Goal: Task Accomplishment & Management: Manage account settings

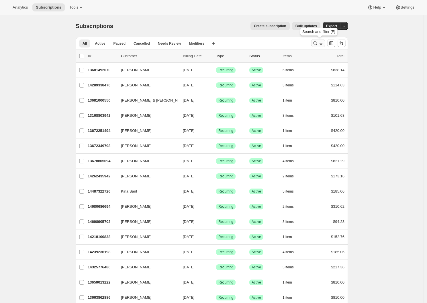
click at [318, 43] on icon "Search and filter results" at bounding box center [315, 43] width 6 height 6
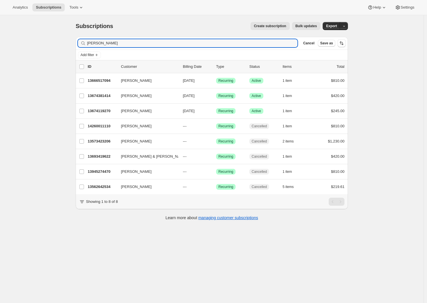
type input "[PERSON_NAME]"
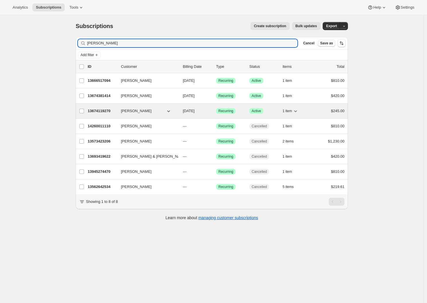
drag, startPoint x: 319, startPoint y: 43, endPoint x: 97, endPoint y: 109, distance: 231.9
click at [96, 110] on p "13674119270" at bounding box center [102, 111] width 29 height 6
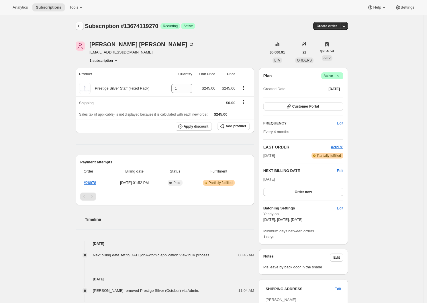
click at [79, 25] on icon "Subscriptions" at bounding box center [80, 26] width 6 height 6
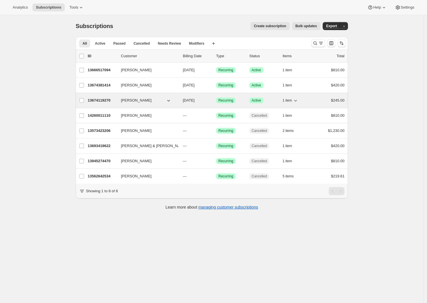
click at [107, 100] on p "13674119270" at bounding box center [102, 101] width 29 height 6
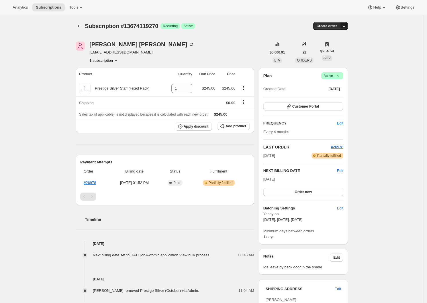
click at [346, 27] on icon "button" at bounding box center [344, 26] width 6 height 6
click at [68, 27] on div "Subscription #13674119270. This page is ready Subscription #13674119270 Success…" at bounding box center [211, 297] width 423 height 565
click at [346, 26] on icon "button" at bounding box center [344, 26] width 6 height 6
drag, startPoint x: 60, startPoint y: 63, endPoint x: 65, endPoint y: 60, distance: 5.4
click at [60, 63] on div "Subscription #13674119270. This page is ready Subscription #13674119270 Success…" at bounding box center [211, 297] width 423 height 565
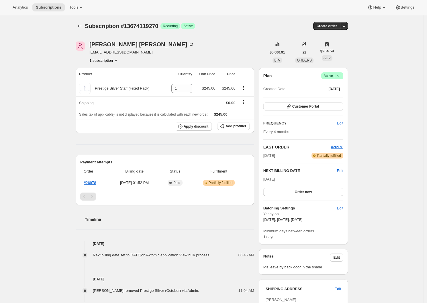
drag, startPoint x: 23, startPoint y: 49, endPoint x: 83, endPoint y: 48, distance: 59.5
click at [23, 49] on div "Subscription #13674119270. This page is ready Subscription #13674119270 Success…" at bounding box center [211, 297] width 423 height 565
click at [345, 25] on icon "button" at bounding box center [344, 26] width 6 height 6
click at [296, 49] on span "Create custom one-time order" at bounding box center [321, 48] width 50 height 4
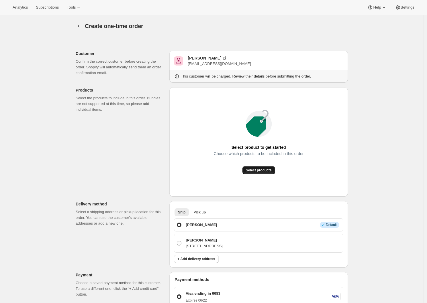
click at [263, 171] on span "Select products" at bounding box center [259, 170] width 26 height 5
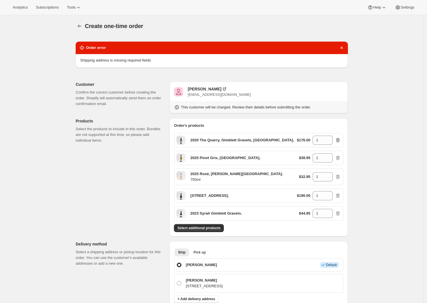
click at [340, 140] on icon "button" at bounding box center [338, 140] width 6 height 6
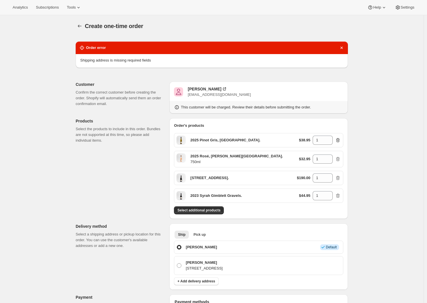
click at [340, 140] on icon "button" at bounding box center [338, 140] width 6 height 6
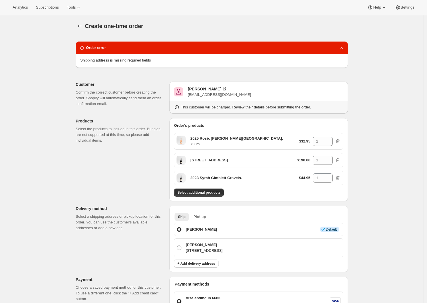
click at [340, 140] on icon "button" at bounding box center [338, 141] width 4 height 4
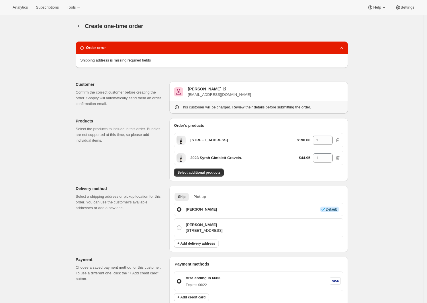
click at [340, 140] on icon "button" at bounding box center [338, 140] width 6 height 6
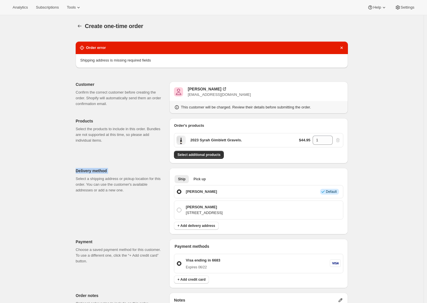
click at [340, 140] on div "$44.95 1" at bounding box center [320, 140] width 42 height 9
click at [366, 137] on div "Create one-time order. This page is ready Create one-time order Order error Shi…" at bounding box center [211, 251] width 423 height 472
click at [340, 140] on div "$44.95 1" at bounding box center [320, 140] width 42 height 9
click at [384, 141] on div "Create one-time order. This page is ready Create one-time order Order error Shi…" at bounding box center [211, 251] width 423 height 472
click at [84, 27] on button "button" at bounding box center [80, 26] width 8 height 8
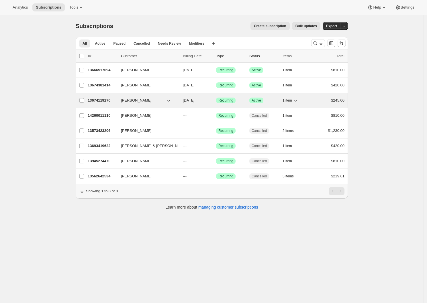
click at [101, 102] on p "13674119270" at bounding box center [102, 101] width 29 height 6
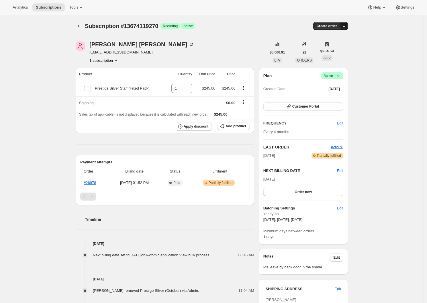
click at [346, 26] on icon "button" at bounding box center [344, 26] width 6 height 6
click at [330, 48] on span "Create custom one-time order" at bounding box center [321, 48] width 50 height 4
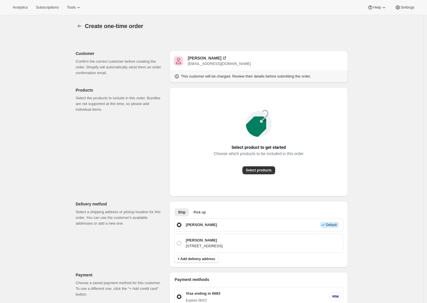
scroll to position [1, 0]
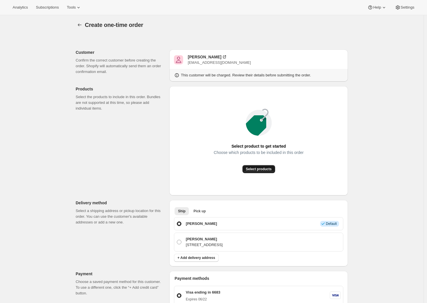
click at [263, 171] on span "Select products" at bounding box center [259, 169] width 26 height 5
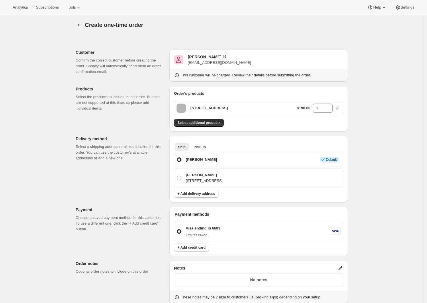
scroll to position [0, 0]
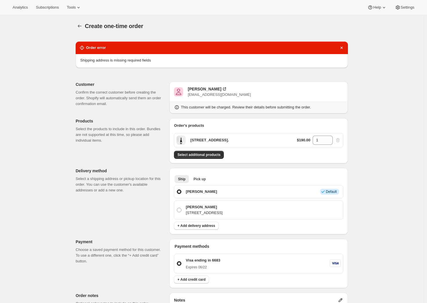
click at [373, 196] on div "Create one-time order. This page is ready Create one-time order Order error Shi…" at bounding box center [211, 251] width 423 height 472
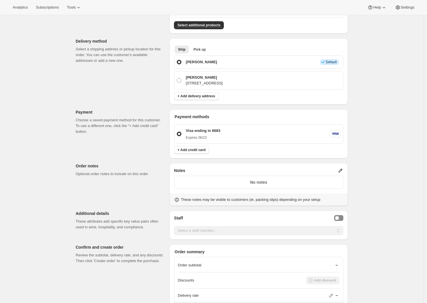
scroll to position [104, 0]
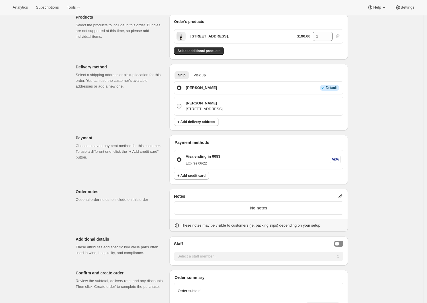
click at [181, 107] on span at bounding box center [179, 106] width 5 height 5
click at [177, 104] on input "[PERSON_NAME] [STREET_ADDRESS]" at bounding box center [177, 104] width 0 height 0
radio input "true"
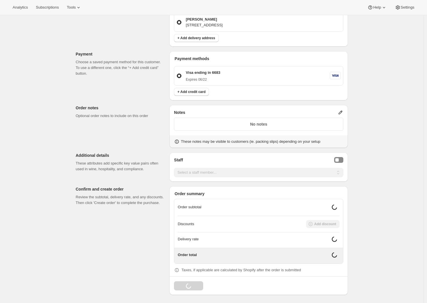
scroll to position [153, 0]
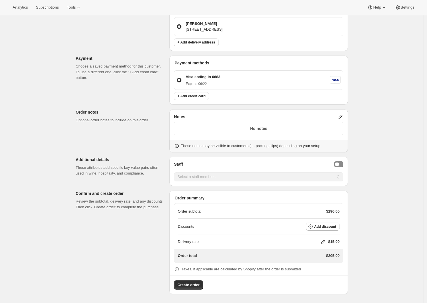
click at [343, 116] on icon at bounding box center [340, 117] width 6 height 6
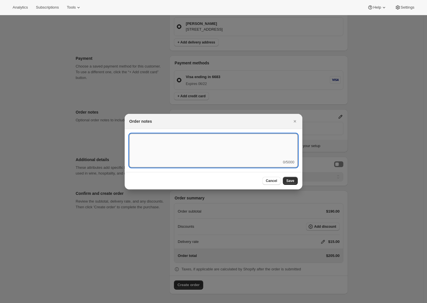
click at [228, 154] on textarea ":r53:" at bounding box center [213, 147] width 168 height 26
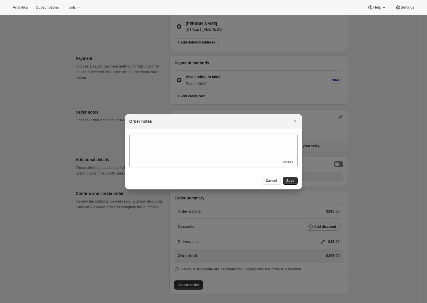
click at [273, 180] on span "Cancel" at bounding box center [271, 181] width 11 height 5
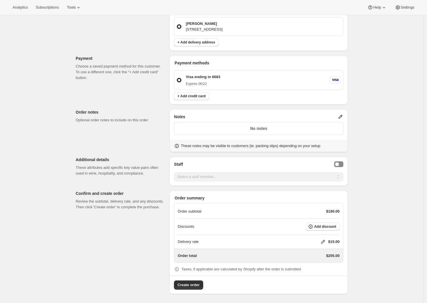
click at [324, 242] on icon at bounding box center [323, 242] width 6 height 6
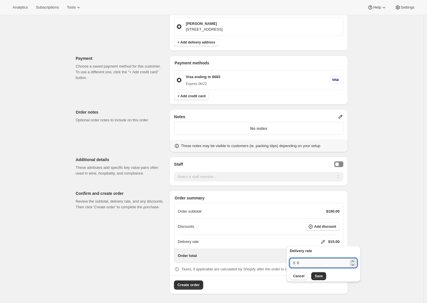
drag, startPoint x: 310, startPoint y: 263, endPoint x: 314, endPoint y: 266, distance: 4.8
click at [310, 263] on input "0" at bounding box center [323, 262] width 52 height 9
type input "0"
click at [320, 278] on span "Save" at bounding box center [318, 276] width 8 height 5
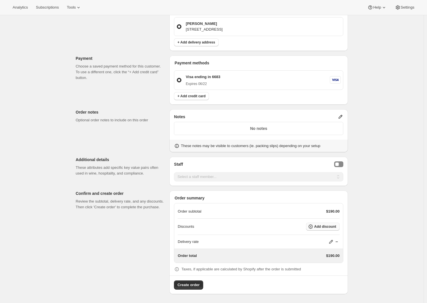
click at [317, 226] on span "Add discount" at bounding box center [325, 226] width 22 height 5
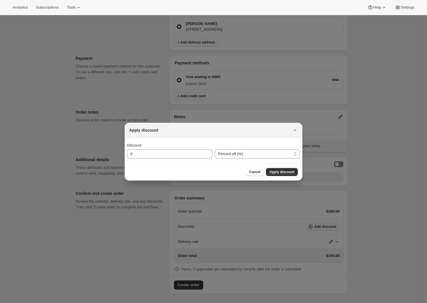
scroll to position [0, 0]
click at [251, 174] on span "Cancel" at bounding box center [254, 172] width 11 height 5
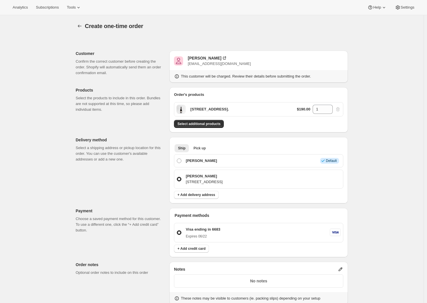
scroll to position [153, 0]
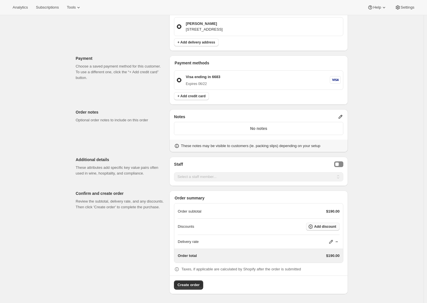
click at [327, 226] on span "Add discount" at bounding box center [325, 226] width 22 height 5
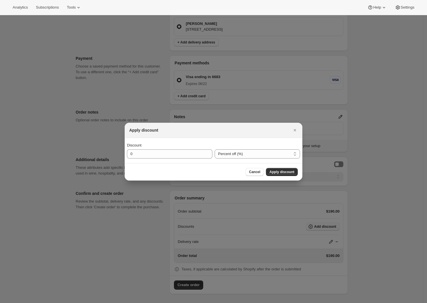
scroll to position [0, 0]
click at [252, 171] on span "Cancel" at bounding box center [254, 172] width 11 height 5
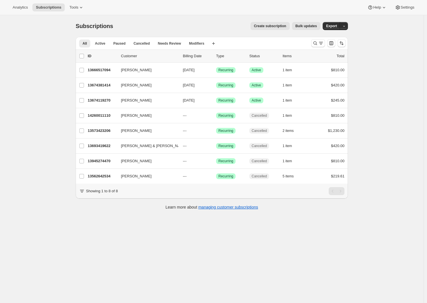
click at [266, 26] on span "Create subscription" at bounding box center [270, 26] width 32 height 5
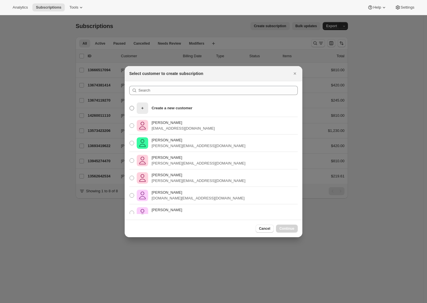
click at [148, 110] on div "Create a new customer" at bounding box center [165, 107] width 56 height 11
click at [130, 106] on input "Create a new customer" at bounding box center [129, 106] width 0 height 0
radio input "true"
click at [132, 106] on span ":r8q:" at bounding box center [131, 108] width 5 height 5
click at [130, 106] on input "Create a new customer" at bounding box center [129, 106] width 0 height 0
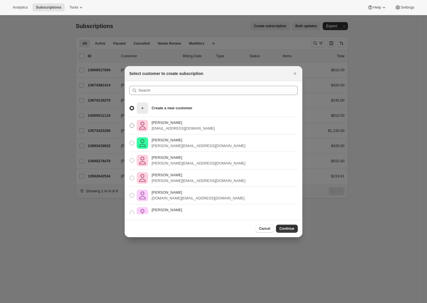
click at [131, 127] on span ":r8q:" at bounding box center [131, 125] width 5 height 5
click at [130, 124] on input "[PERSON_NAME] [EMAIL_ADDRESS][DOMAIN_NAME]" at bounding box center [129, 123] width 0 height 0
radio input "true"
click at [131, 108] on span ":r8q:" at bounding box center [131, 108] width 5 height 5
click at [130, 106] on input "Create a new customer" at bounding box center [129, 106] width 0 height 0
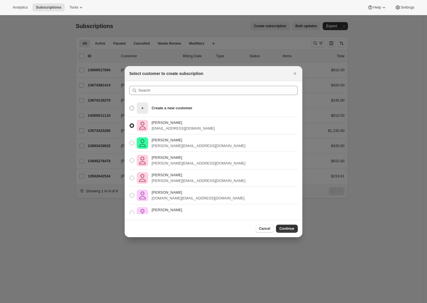
radio input "true"
radio input "false"
click at [285, 230] on span "Continue" at bounding box center [286, 228] width 15 height 5
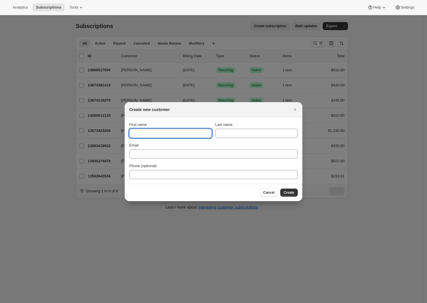
click at [155, 133] on input "First name" at bounding box center [170, 133] width 82 height 9
type input "e"
type input "[PERSON_NAME]"
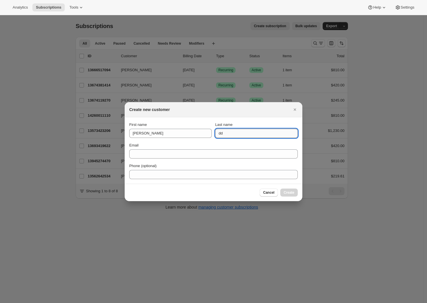
type input "d"
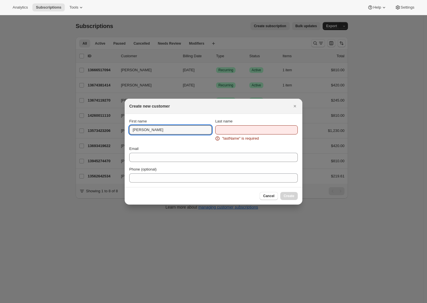
drag, startPoint x: 149, startPoint y: 134, endPoint x: 115, endPoint y: 132, distance: 34.2
drag, startPoint x: 148, startPoint y: 131, endPoint x: 112, endPoint y: 129, distance: 35.8
type input "[PERSON_NAME]"
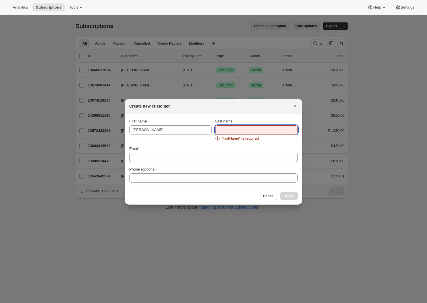
click at [247, 128] on input "Last name" at bounding box center [256, 129] width 82 height 9
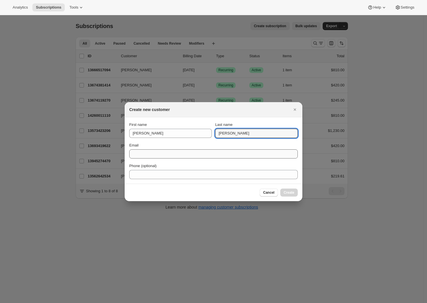
type input "[PERSON_NAME]"
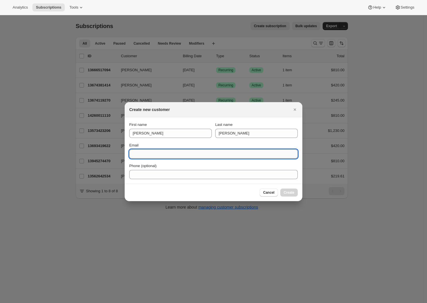
drag, startPoint x: 166, startPoint y: 151, endPoint x: 164, endPoint y: 153, distance: 3.0
type input "[EMAIL_ADDRESS][DOMAIN_NAME]"
click at [290, 194] on span "Create" at bounding box center [288, 192] width 11 height 5
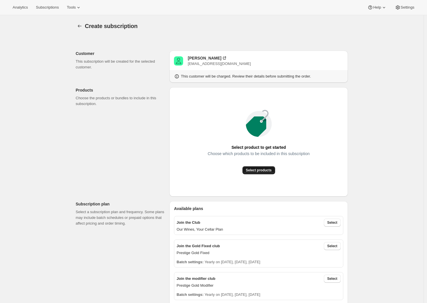
click at [256, 171] on span "Select products" at bounding box center [259, 170] width 26 height 5
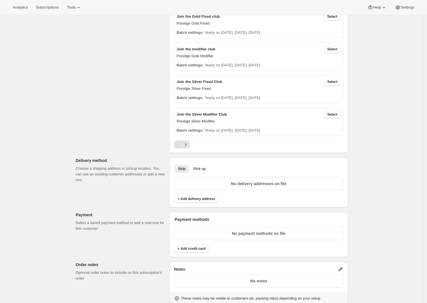
scroll to position [50, 0]
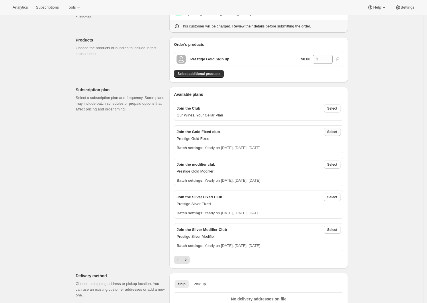
click at [333, 133] on span "Select" at bounding box center [332, 132] width 10 height 5
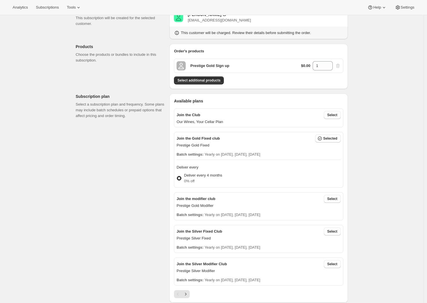
scroll to position [0, 0]
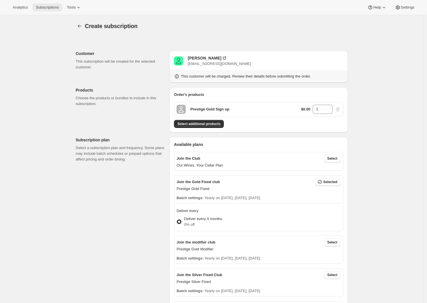
click at [44, 6] on span "Subscriptions" at bounding box center [47, 7] width 23 height 5
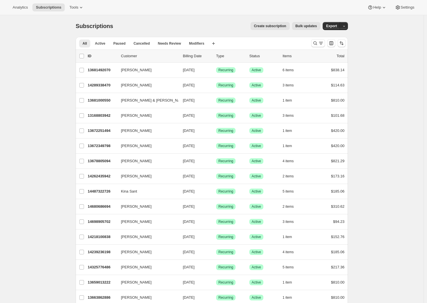
scroll to position [328, 0]
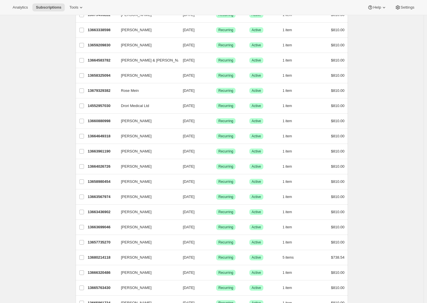
click at [100, 200] on div "13663567974 [PERSON_NAME] [DATE] Success Recurring Success Active 1 item $810.00" at bounding box center [216, 197] width 256 height 8
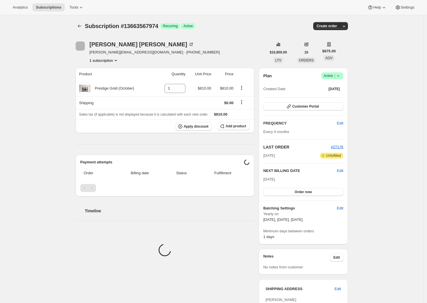
click at [370, 144] on div "Subscription #13663567974. This page is ready Subscription #13663567974 Success…" at bounding box center [211, 238] width 423 height 446
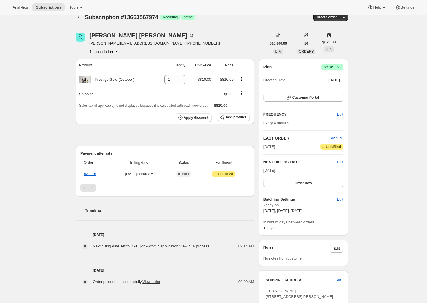
scroll to position [30, 0]
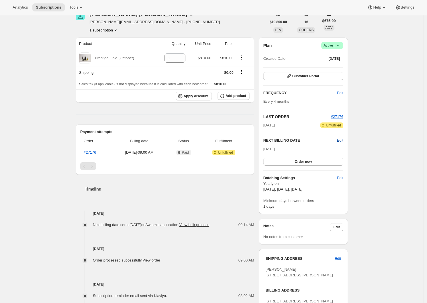
click at [341, 140] on span "Edit" at bounding box center [340, 141] width 6 height 6
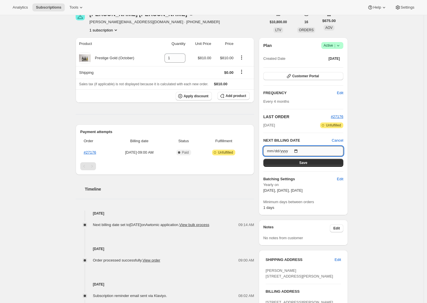
click at [318, 150] on input "[DATE]" at bounding box center [303, 151] width 80 height 10
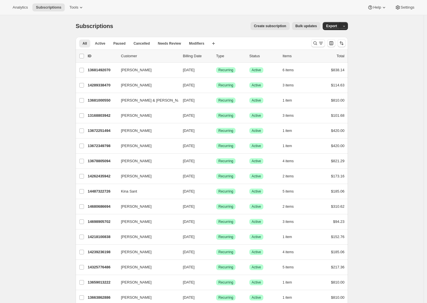
click at [266, 25] on span "Create subscription" at bounding box center [270, 26] width 32 height 5
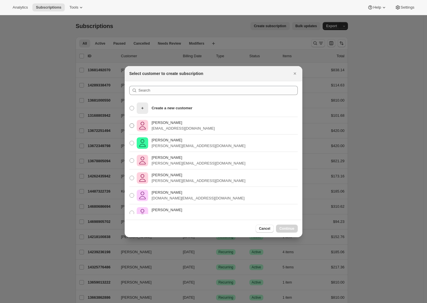
click at [133, 125] on span ":rp4:" at bounding box center [131, 125] width 5 height 5
click at [130, 124] on input "[PERSON_NAME] [EMAIL_ADDRESS][DOMAIN_NAME]" at bounding box center [129, 123] width 0 height 0
radio input "true"
click at [286, 227] on span "Continue" at bounding box center [286, 228] width 15 height 5
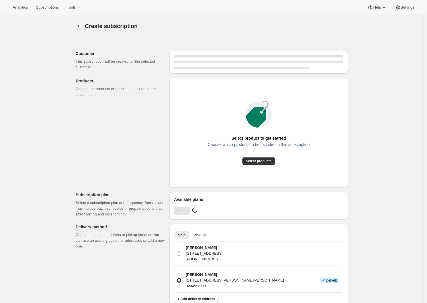
radio input "true"
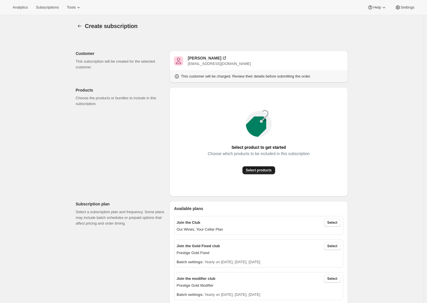
click at [263, 173] on button "Select products" at bounding box center [258, 170] width 33 height 8
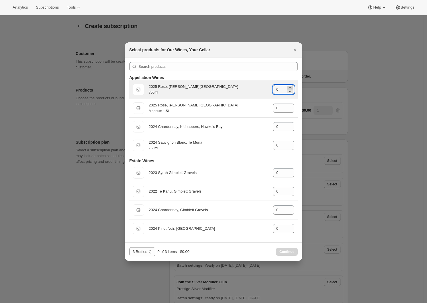
click at [290, 87] on icon ":r14i:" at bounding box center [290, 88] width 6 height 6
type input "3"
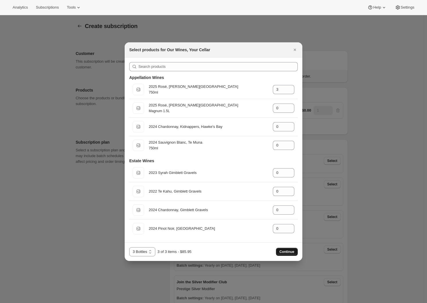
click at [289, 254] on span "Continue" at bounding box center [286, 252] width 15 height 5
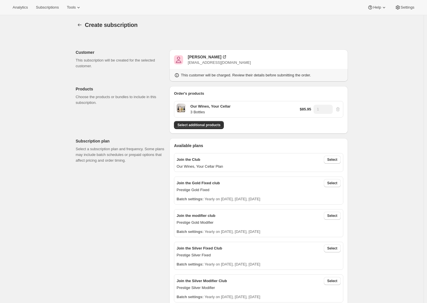
scroll to position [2, 0]
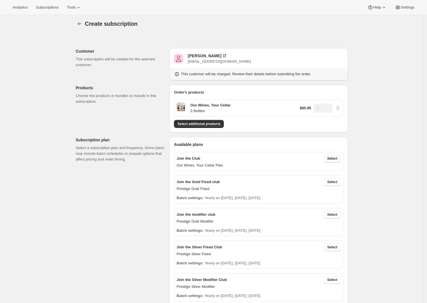
drag, startPoint x: 416, startPoint y: 210, endPoint x: 333, endPoint y: 159, distance: 98.2
click at [333, 159] on span "Select" at bounding box center [332, 158] width 10 height 5
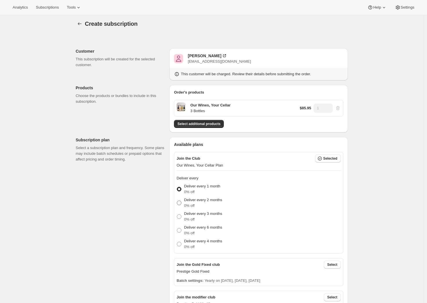
drag, startPoint x: 182, startPoint y: 203, endPoint x: 208, endPoint y: 205, distance: 26.2
click at [181, 203] on span at bounding box center [179, 203] width 5 height 5
click at [177, 201] on input "Deliver every 2 months 0% off" at bounding box center [177, 201] width 0 height 0
radio input "true"
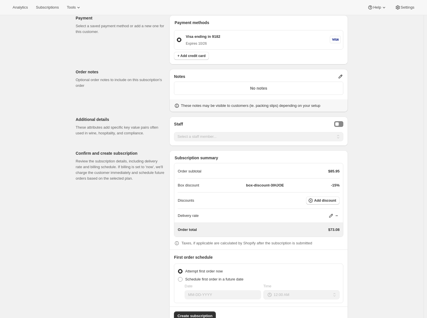
scroll to position [497, 0]
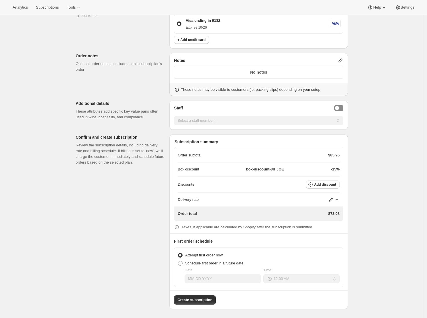
click at [182, 263] on span at bounding box center [180, 263] width 5 height 5
click at [178, 261] on input "Schedule first order in a future date" at bounding box center [178, 261] width 0 height 0
radio input "true"
click at [182, 263] on span at bounding box center [180, 263] width 5 height 5
click at [178, 261] on input "Schedule first order in a future date" at bounding box center [178, 261] width 0 height 0
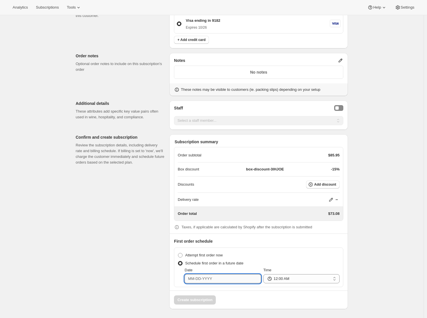
click at [223, 276] on input "Date" at bounding box center [222, 278] width 76 height 9
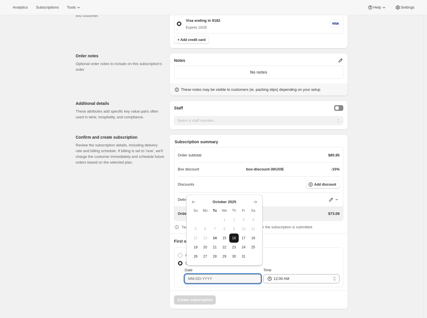
click at [233, 237] on span "16" at bounding box center [233, 238] width 5 height 5
type input "[DATE]"
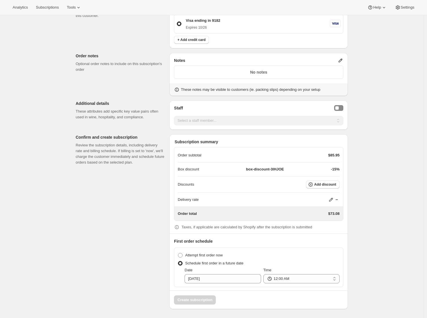
scroll to position [420, 0]
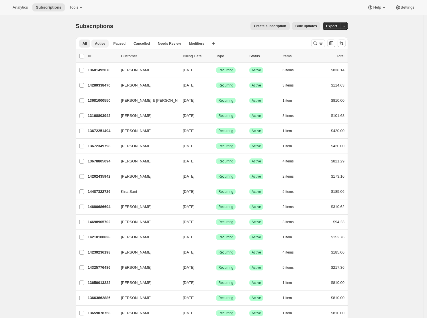
click at [100, 44] on span "Active" at bounding box center [100, 43] width 10 height 5
click at [318, 45] on icon "Search and filter results" at bounding box center [315, 43] width 6 height 6
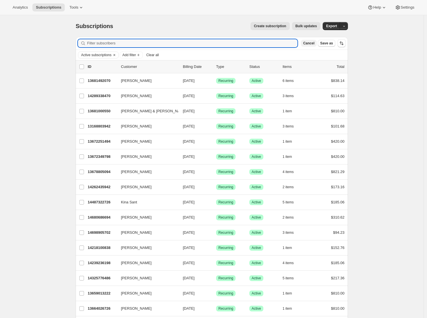
click at [308, 43] on span "Cancel" at bounding box center [308, 43] width 11 height 5
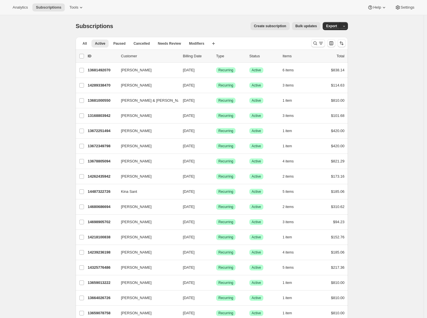
click at [318, 44] on icon "Search and filter results" at bounding box center [315, 43] width 6 height 6
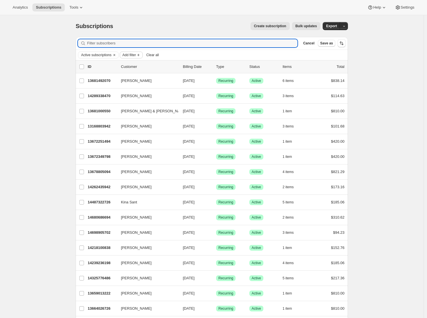
click at [135, 56] on span "Add filter" at bounding box center [128, 55] width 13 height 5
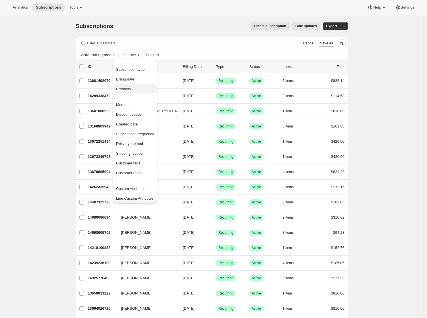
click at [125, 88] on span "Products" at bounding box center [123, 89] width 15 height 4
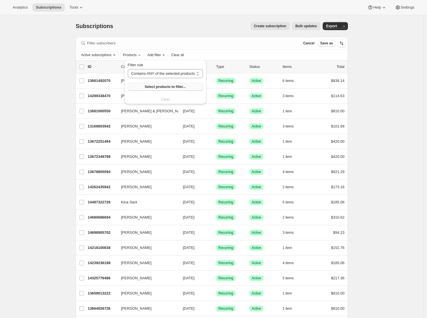
click at [154, 86] on span "Select products to filter..." at bounding box center [165, 86] width 41 height 5
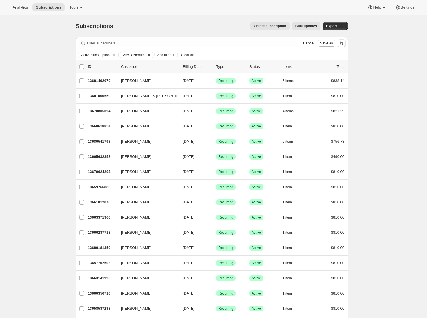
click at [151, 55] on icon "Clear" at bounding box center [149, 55] width 5 height 5
click at [181, 55] on span "Clear all" at bounding box center [187, 55] width 13 height 5
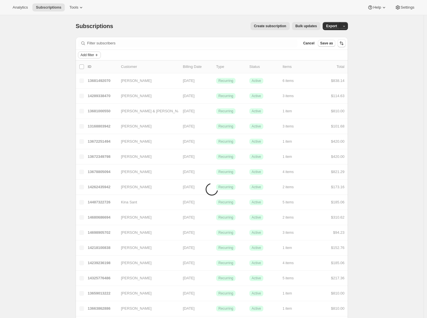
click at [94, 54] on span "Add filter" at bounding box center [86, 55] width 13 height 5
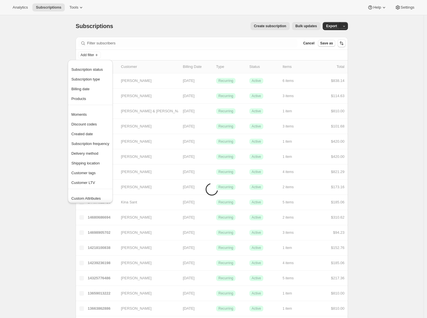
click at [152, 34] on div "Subscriptions. This page is ready Subscriptions Create subscription Bulk update…" at bounding box center [212, 26] width 272 height 22
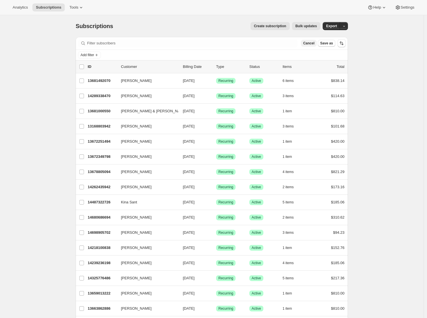
click at [307, 41] on button "Cancel" at bounding box center [309, 43] width 16 height 7
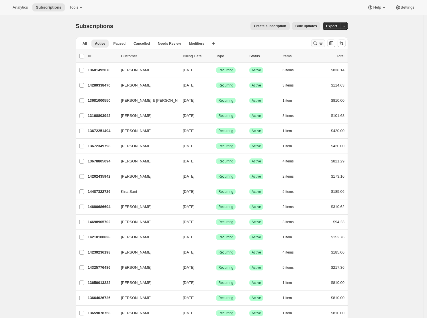
click at [319, 44] on icon "Search and filter results" at bounding box center [321, 43] width 6 height 6
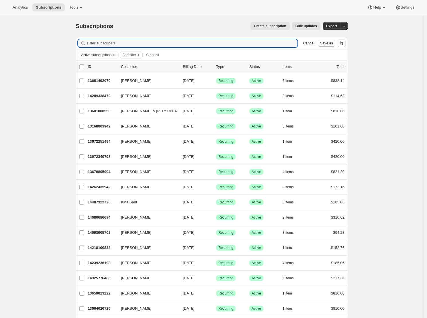
click at [136, 54] on span "Add filter" at bounding box center [128, 55] width 13 height 5
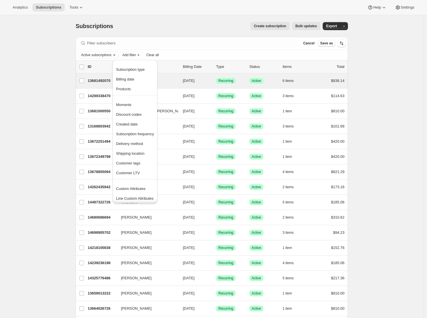
click at [133, 86] on span "Products" at bounding box center [135, 89] width 38 height 6
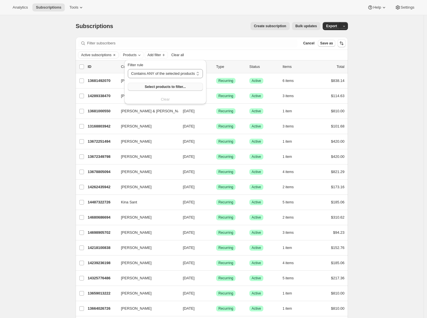
click at [163, 85] on span "Select products to filter..." at bounding box center [165, 86] width 41 height 5
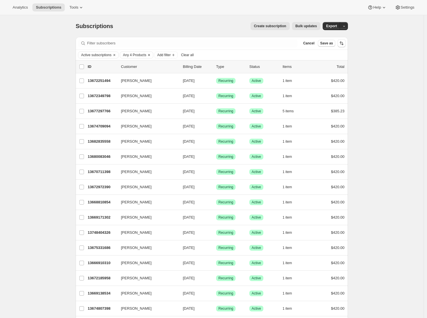
click at [151, 55] on icon "Clear" at bounding box center [149, 55] width 5 height 5
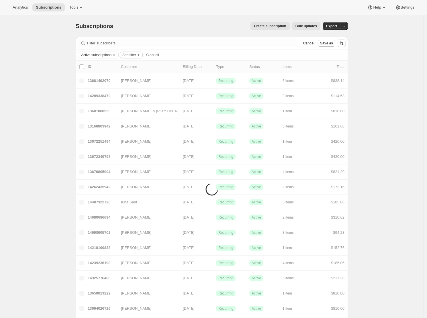
click at [136, 56] on span "Add filter" at bounding box center [128, 55] width 13 height 5
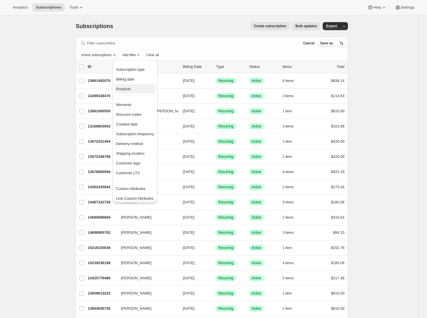
click at [125, 87] on span "Products" at bounding box center [123, 89] width 15 height 4
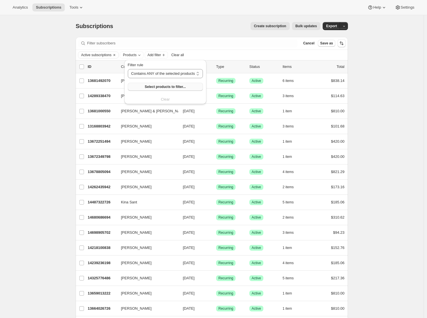
click at [155, 88] on span "Select products to filter..." at bounding box center [165, 86] width 41 height 5
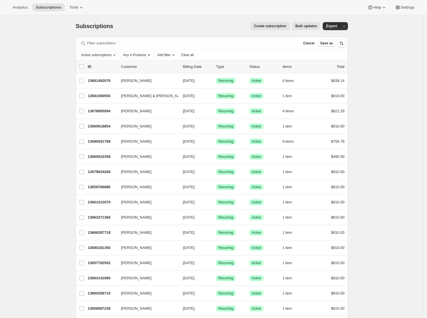
click at [141, 55] on span "Any 4 Products" at bounding box center [134, 55] width 23 height 5
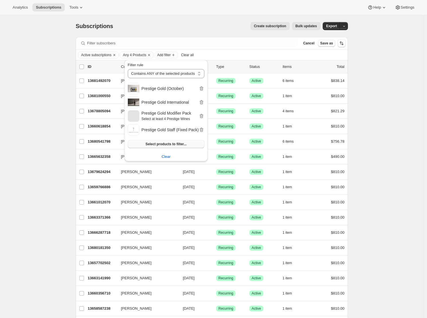
click at [167, 145] on span "Select products to filter..." at bounding box center [165, 144] width 41 height 5
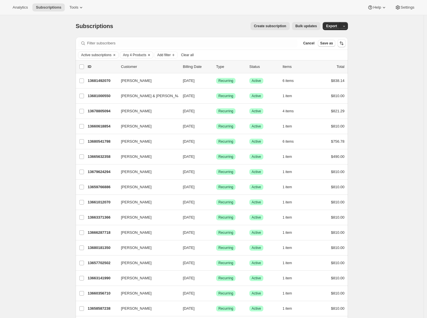
click at [150, 55] on icon "Clear" at bounding box center [149, 55] width 2 height 2
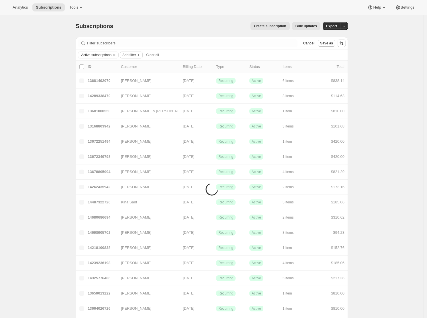
click at [136, 53] on span "Add filter" at bounding box center [128, 55] width 13 height 5
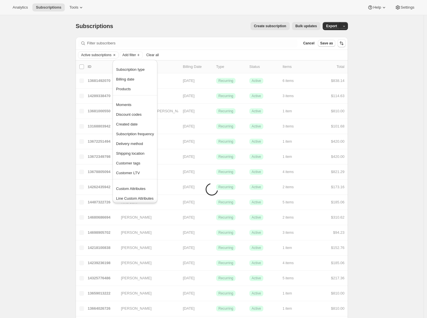
click at [130, 87] on span "Products" at bounding box center [123, 89] width 15 height 4
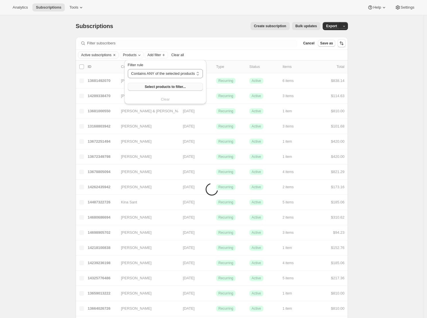
click at [162, 86] on span "Select products to filter..." at bounding box center [165, 86] width 41 height 5
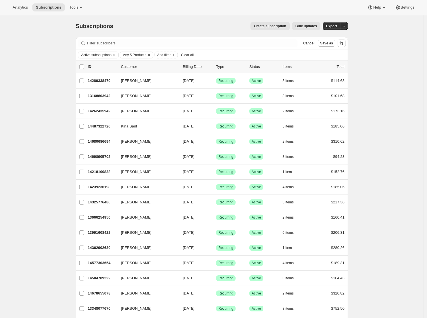
scroll to position [65, 0]
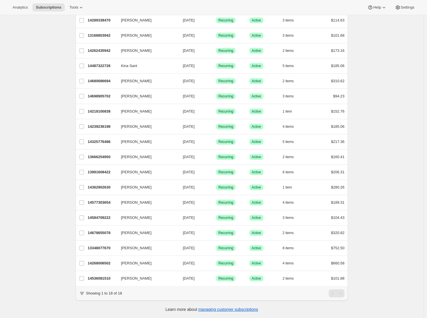
click at [25, 255] on div "Subscriptions. This page is ready Subscriptions Create subscription Bulk update…" at bounding box center [211, 136] width 423 height 363
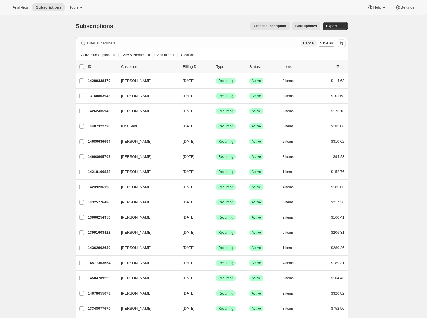
click at [309, 43] on span "Cancel" at bounding box center [308, 43] width 11 height 5
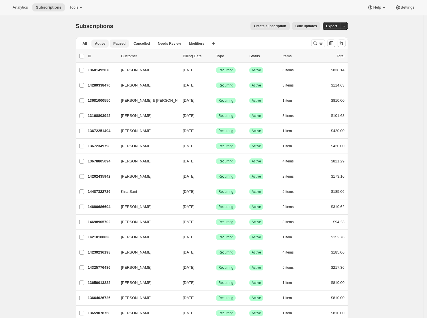
click at [125, 44] on span "Paused" at bounding box center [119, 43] width 12 height 5
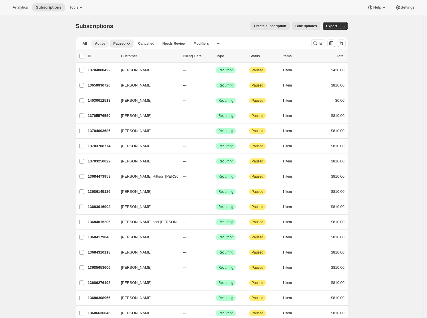
click at [99, 43] on span "Active" at bounding box center [100, 43] width 10 height 5
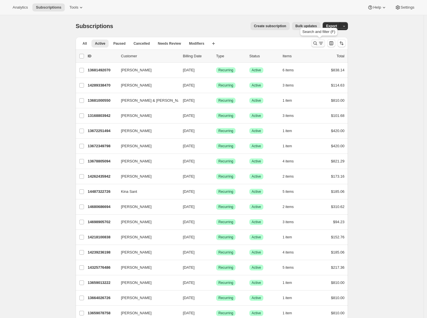
click at [321, 45] on icon "Search and filter results" at bounding box center [321, 43] width 6 height 6
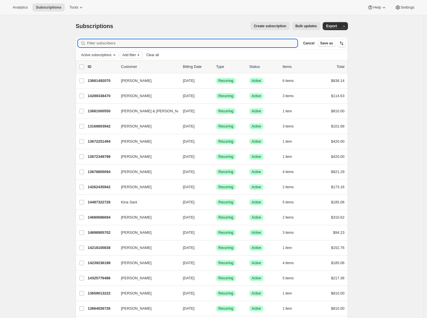
click at [136, 54] on span "Add filter" at bounding box center [128, 55] width 13 height 5
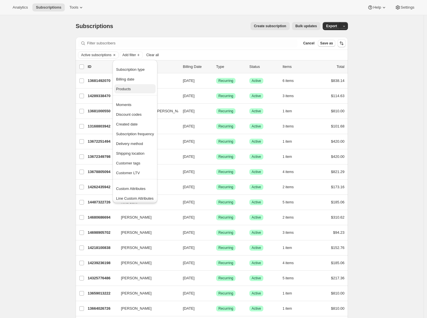
click at [128, 88] on span "Products" at bounding box center [123, 89] width 15 height 4
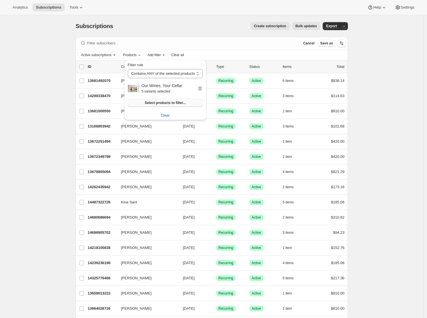
click at [203, 89] on icon "button" at bounding box center [200, 89] width 6 height 6
click at [168, 85] on span "Select products to filter..." at bounding box center [165, 86] width 41 height 5
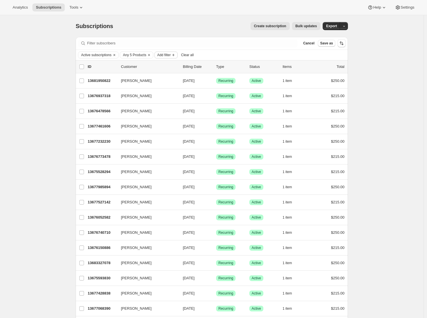
click at [170, 56] on span "Add filter" at bounding box center [163, 55] width 13 height 5
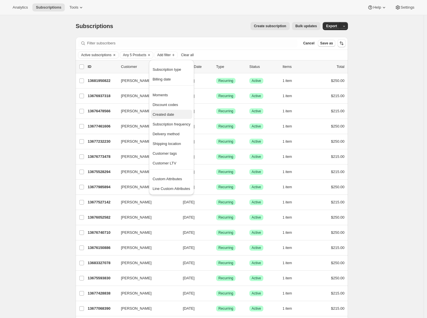
click at [163, 115] on span "Created date" at bounding box center [162, 114] width 21 height 4
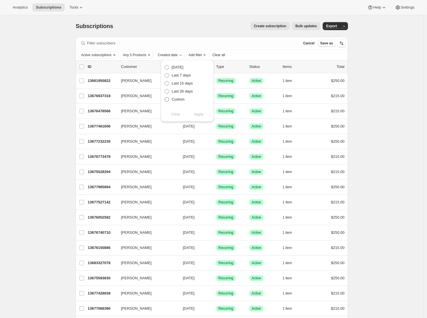
click at [165, 99] on span at bounding box center [166, 99] width 5 height 5
click at [165, 97] on input "Custom" at bounding box center [164, 97] width 0 height 0
radio input "true"
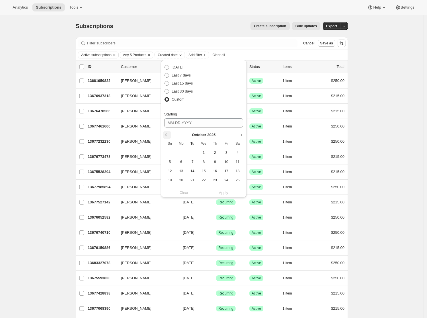
click at [163, 134] on button "Show previous month, September 2025" at bounding box center [167, 135] width 8 height 8
click at [163, 134] on button "Show previous month, August 2025" at bounding box center [167, 135] width 8 height 8
click at [163, 134] on button "Show previous month, June 2025" at bounding box center [167, 135] width 8 height 8
click at [163, 134] on button "Show previous month, May 2025" at bounding box center [167, 135] width 8 height 8
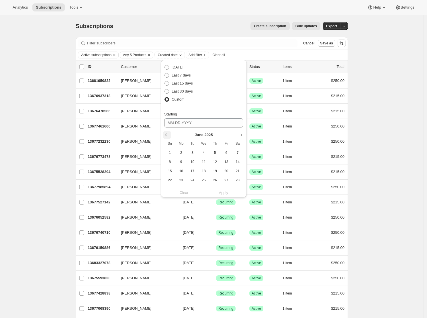
click at [163, 134] on button "Show previous month, May 2025" at bounding box center [167, 135] width 8 height 8
click at [193, 153] on span "1" at bounding box center [192, 152] width 7 height 5
type input "04-01-2025"
click at [241, 133] on icon "Show next month, May 2025" at bounding box center [240, 135] width 6 height 6
click at [241, 133] on icon "Show next month, June 2025" at bounding box center [240, 135] width 6 height 6
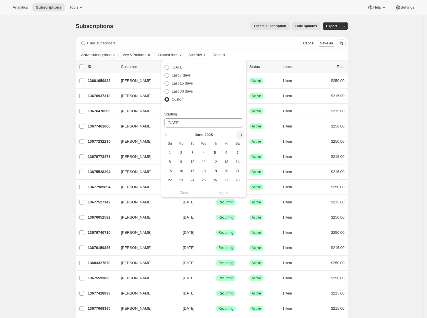
click at [241, 133] on icon "Show next month, July 2025" at bounding box center [240, 135] width 6 height 6
click at [241, 133] on icon "Show next month, September 2025" at bounding box center [240, 135] width 6 height 6
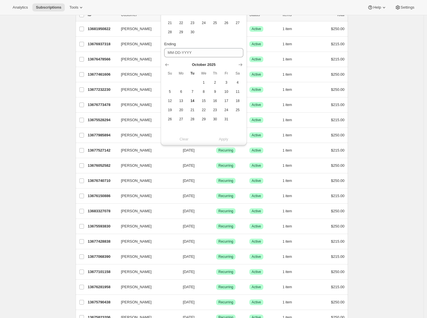
scroll to position [94, 0]
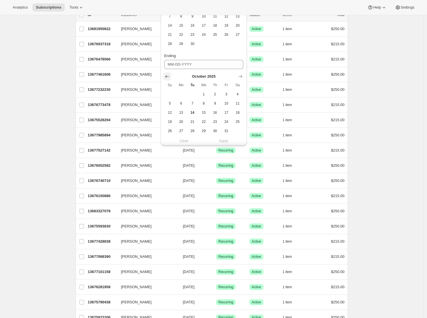
click at [167, 79] on icon "Show previous month, September 2025" at bounding box center [167, 77] width 6 height 6
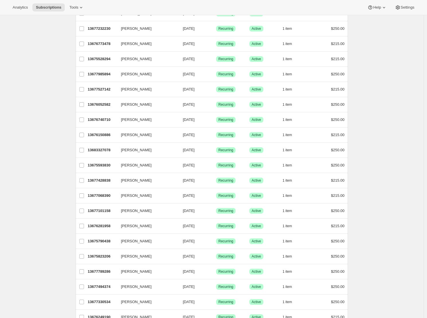
scroll to position [0, 0]
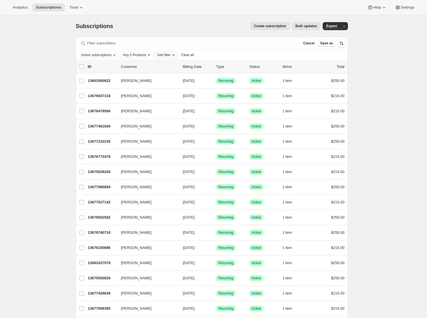
click at [170, 54] on span "Add filter" at bounding box center [163, 55] width 13 height 5
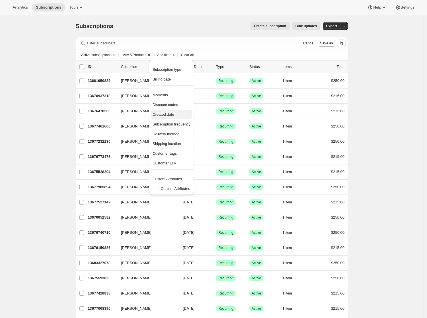
click at [172, 112] on span "Created date" at bounding box center [162, 114] width 21 height 4
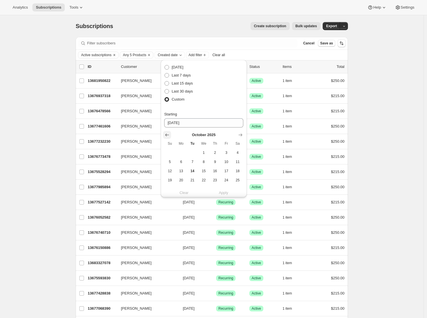
click at [168, 135] on icon "Show previous month, September 2025" at bounding box center [167, 134] width 4 height 3
click at [167, 135] on icon "Show previous month, August 2025" at bounding box center [167, 135] width 6 height 6
click at [167, 135] on icon "Show previous month, July 2025" at bounding box center [167, 135] width 6 height 6
click at [190, 153] on span "1" at bounding box center [192, 152] width 7 height 5
type input "07-01-2025"
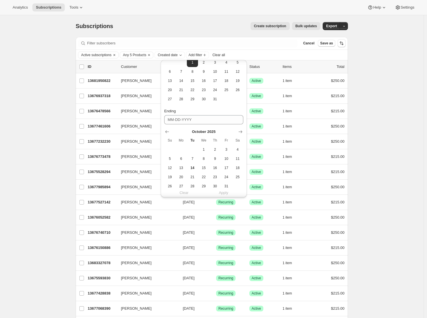
scroll to position [91, 0]
click at [169, 131] on icon "Show previous month, September 2025" at bounding box center [167, 131] width 6 height 6
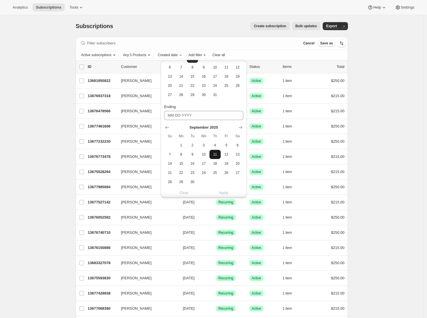
scroll to position [96, 0]
click at [191, 181] on span "30" at bounding box center [192, 180] width 7 height 5
type input "09-30-2025"
click at [223, 193] on span "Apply" at bounding box center [223, 193] width 9 height 6
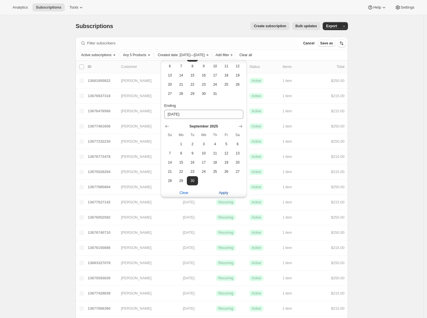
click at [222, 193] on span "Apply" at bounding box center [223, 193] width 9 height 6
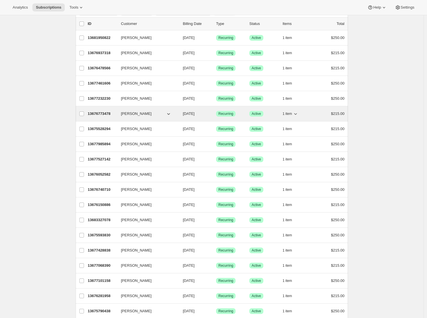
scroll to position [0, 0]
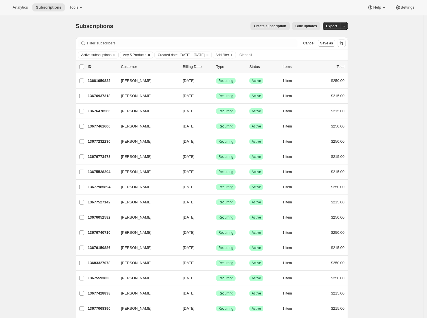
click at [150, 55] on icon "Clear" at bounding box center [149, 55] width 2 height 2
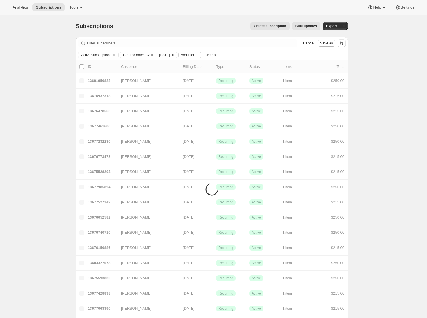
click at [194, 57] on span "Add filter" at bounding box center [187, 55] width 13 height 5
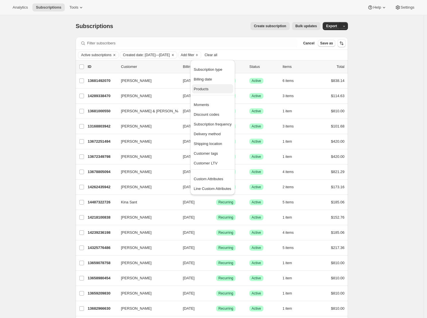
click at [208, 91] on span "Products" at bounding box center [213, 89] width 38 height 6
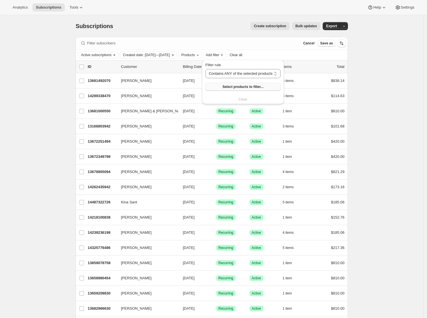
click at [245, 86] on span "Select products to filter..." at bounding box center [242, 86] width 41 height 5
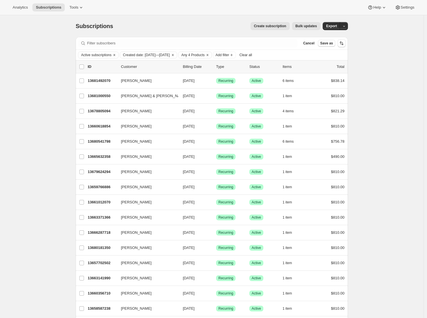
click at [210, 54] on icon "Clear" at bounding box center [207, 55] width 5 height 5
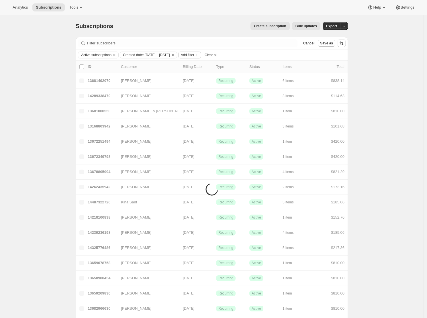
click at [194, 55] on span "Add filter" at bounding box center [187, 55] width 13 height 5
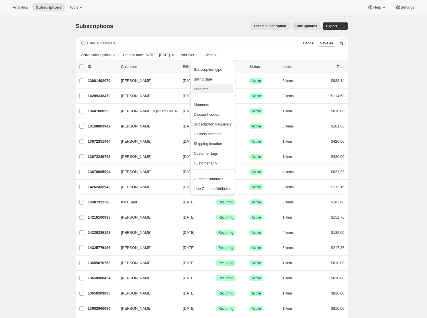
click at [220, 90] on span "Products" at bounding box center [213, 89] width 38 height 6
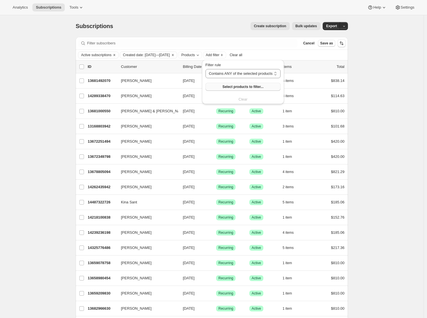
click at [234, 87] on span "Select products to filter..." at bounding box center [242, 86] width 41 height 5
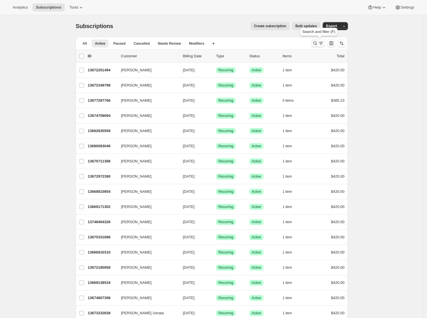
click at [318, 44] on icon "Search and filter results" at bounding box center [315, 43] width 6 height 6
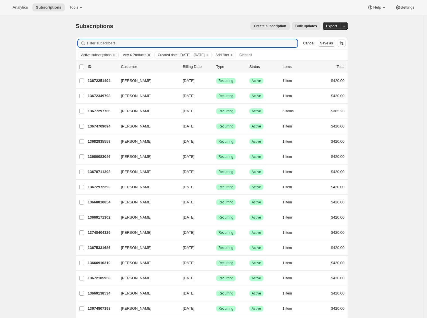
click at [151, 55] on icon "Clear" at bounding box center [149, 55] width 5 height 5
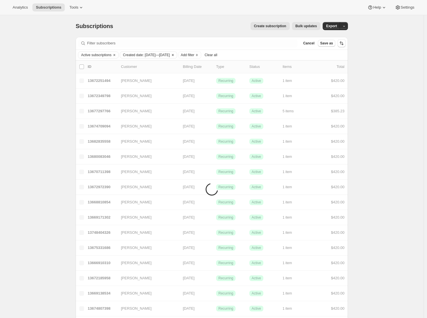
click at [175, 55] on icon "Clear" at bounding box center [172, 55] width 5 height 5
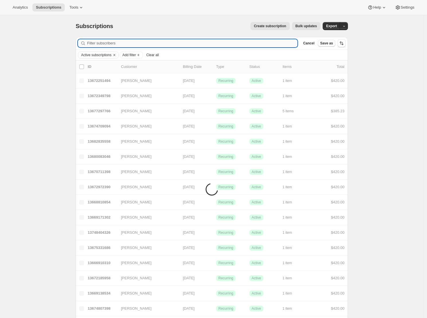
click at [141, 43] on input "Filter subscribers" at bounding box center [192, 43] width 210 height 8
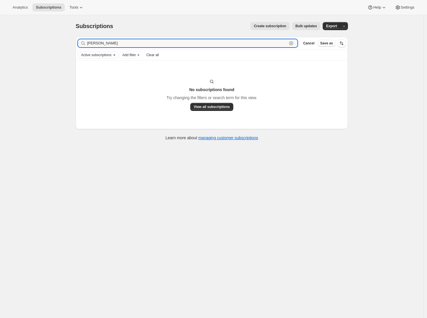
drag, startPoint x: 111, startPoint y: 44, endPoint x: 75, endPoint y: 44, distance: 35.5
click at [75, 44] on div "Filter subscribers ray webb Clear Cancel Save as Active subscriptions Add filte…" at bounding box center [209, 89] width 277 height 114
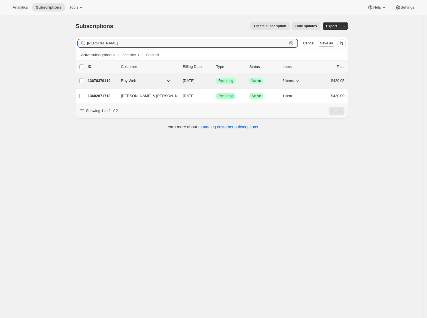
type input "webb"
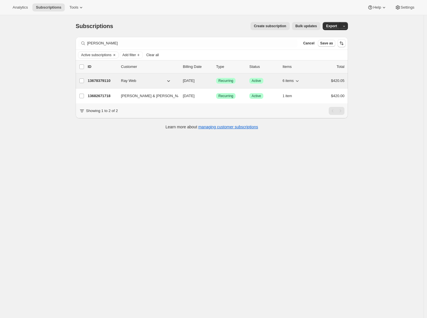
click at [102, 79] on p "13678379110" at bounding box center [102, 81] width 29 height 6
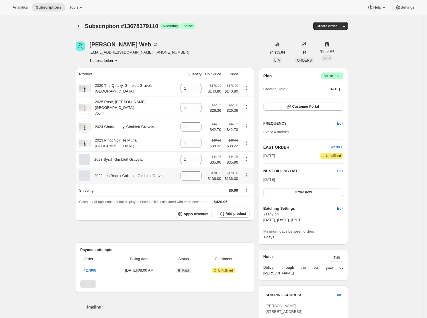
scroll to position [80, 0]
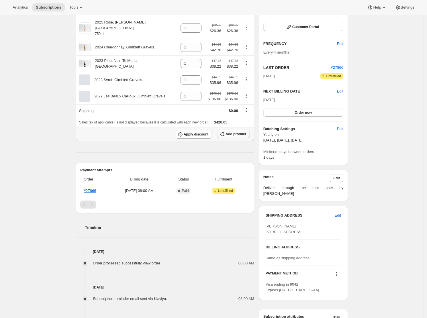
click at [230, 132] on span "Add product" at bounding box center [235, 134] width 20 height 5
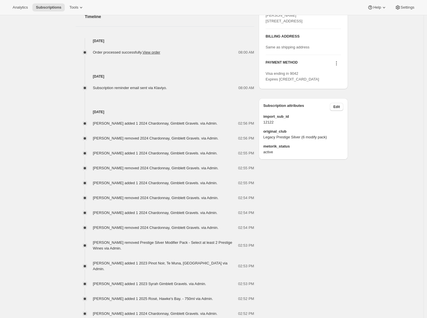
scroll to position [0, 0]
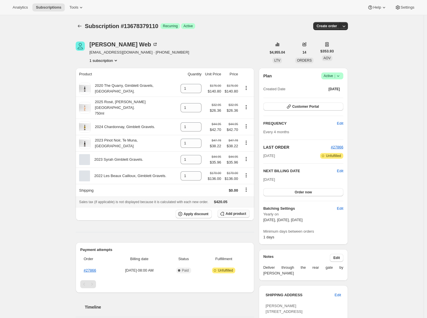
click at [229, 211] on span "Add product" at bounding box center [235, 213] width 20 height 5
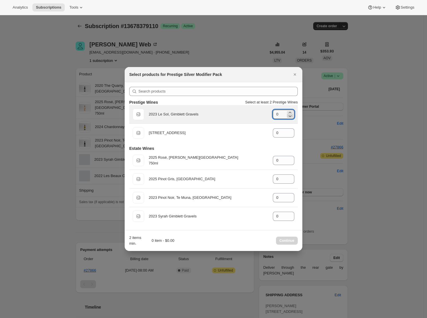
click at [292, 113] on icon ":r154:" at bounding box center [290, 116] width 6 height 6
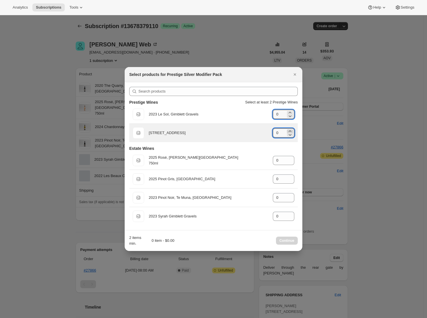
click at [289, 130] on icon ":r154:" at bounding box center [290, 131] width 6 height 6
type input "1"
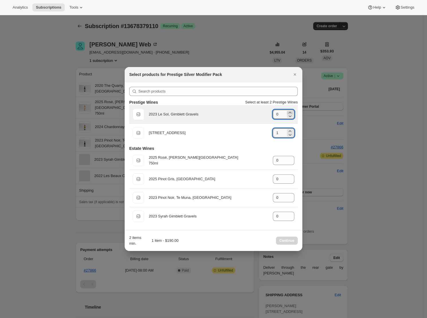
click at [288, 110] on icon ":r154:" at bounding box center [290, 113] width 6 height 6
type input "1"
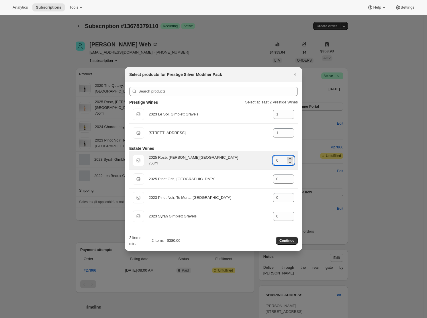
click at [292, 158] on icon ":r154:" at bounding box center [290, 159] width 6 height 6
type input "1"
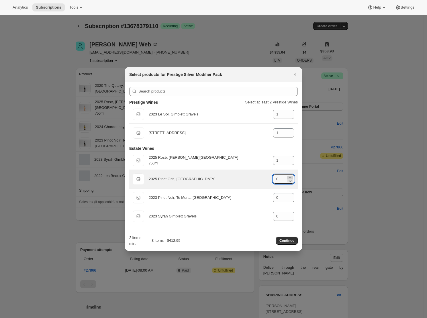
click at [291, 176] on icon ":r154:" at bounding box center [290, 177] width 6 height 6
type input "1"
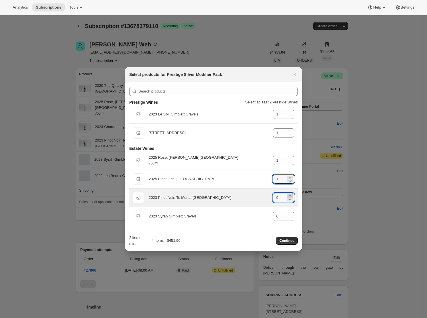
click at [290, 195] on icon ":r154:" at bounding box center [290, 196] width 6 height 6
type input "1"
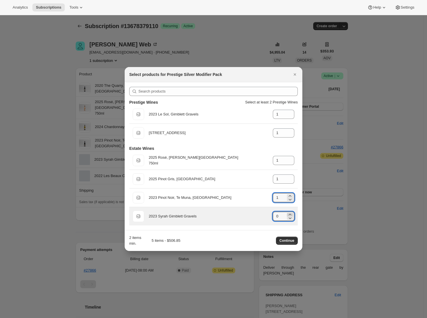
click at [289, 214] on icon ":r154:" at bounding box center [289, 214] width 3 height 1
type input "1"
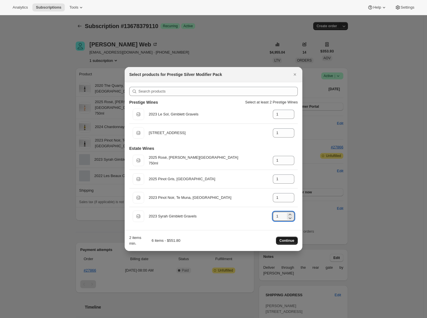
click at [286, 240] on span "Continue" at bounding box center [286, 240] width 15 height 5
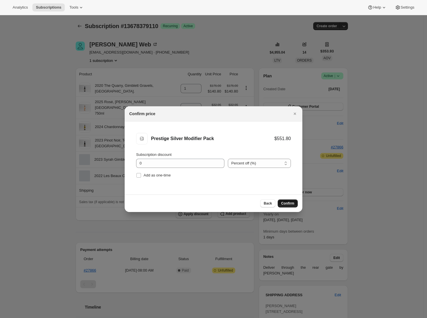
click at [289, 204] on span "Confirm" at bounding box center [287, 203] width 13 height 5
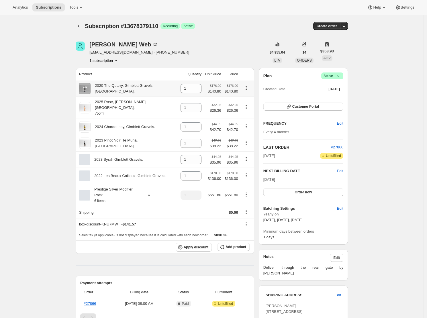
click at [247, 89] on icon "Product actions" at bounding box center [246, 88] width 6 height 6
click at [247, 101] on span "Remove" at bounding box center [243, 100] width 14 height 4
type input "0"
click at [246, 105] on icon "Product actions" at bounding box center [246, 107] width 6 height 6
click at [248, 115] on span "Remove" at bounding box center [243, 116] width 14 height 4
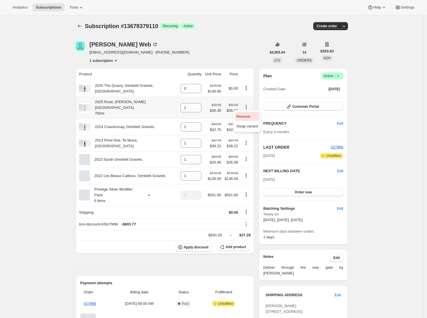
type input "0"
click at [246, 124] on icon "Product actions" at bounding box center [245, 124] width 1 height 1
click at [246, 132] on span "Remove" at bounding box center [243, 133] width 14 height 4
type input "0"
click at [247, 140] on icon "Product actions" at bounding box center [246, 143] width 6 height 6
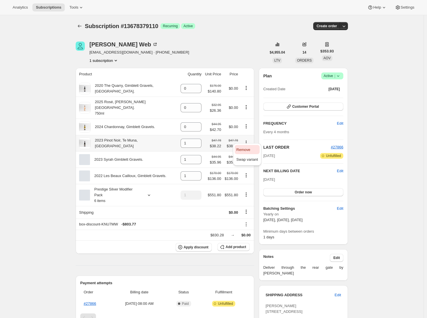
click at [246, 148] on span "Remove" at bounding box center [243, 149] width 14 height 4
type input "0"
click at [248, 156] on icon "Product actions" at bounding box center [246, 159] width 6 height 6
click at [247, 156] on icon "Product actions" at bounding box center [246, 159] width 6 height 6
click at [248, 156] on icon "Product actions" at bounding box center [246, 159] width 6 height 6
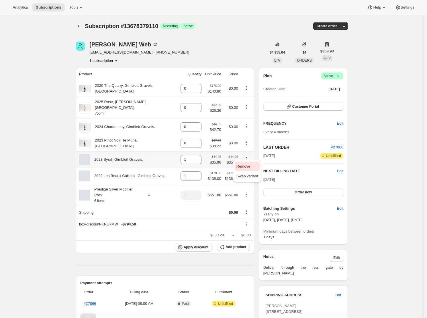
click at [247, 164] on span "Remove" at bounding box center [243, 166] width 14 height 4
type input "0"
click at [247, 173] on icon "Product actions" at bounding box center [246, 175] width 6 height 6
click at [248, 172] on icon "Product actions" at bounding box center [246, 175] width 6 height 6
drag, startPoint x: 248, startPoint y: 182, endPoint x: 247, endPoint y: 173, distance: 8.6
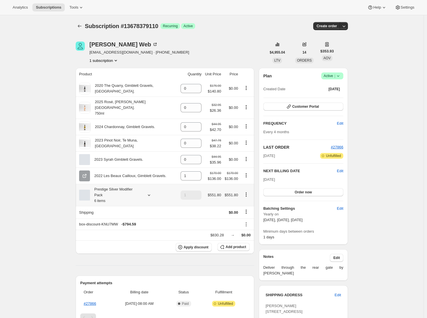
click at [248, 184] on td at bounding box center [247, 195] width 14 height 22
click at [247, 172] on icon "Product actions" at bounding box center [246, 175] width 6 height 6
click at [247, 182] on span "Remove" at bounding box center [243, 183] width 14 height 4
type input "0"
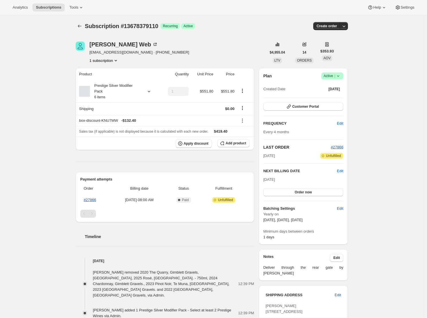
scroll to position [1, 0]
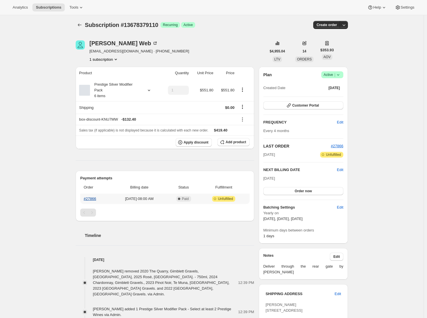
click at [94, 199] on link "#27866" at bounding box center [90, 198] width 12 height 4
